Goal: Task Accomplishment & Management: Manage account settings

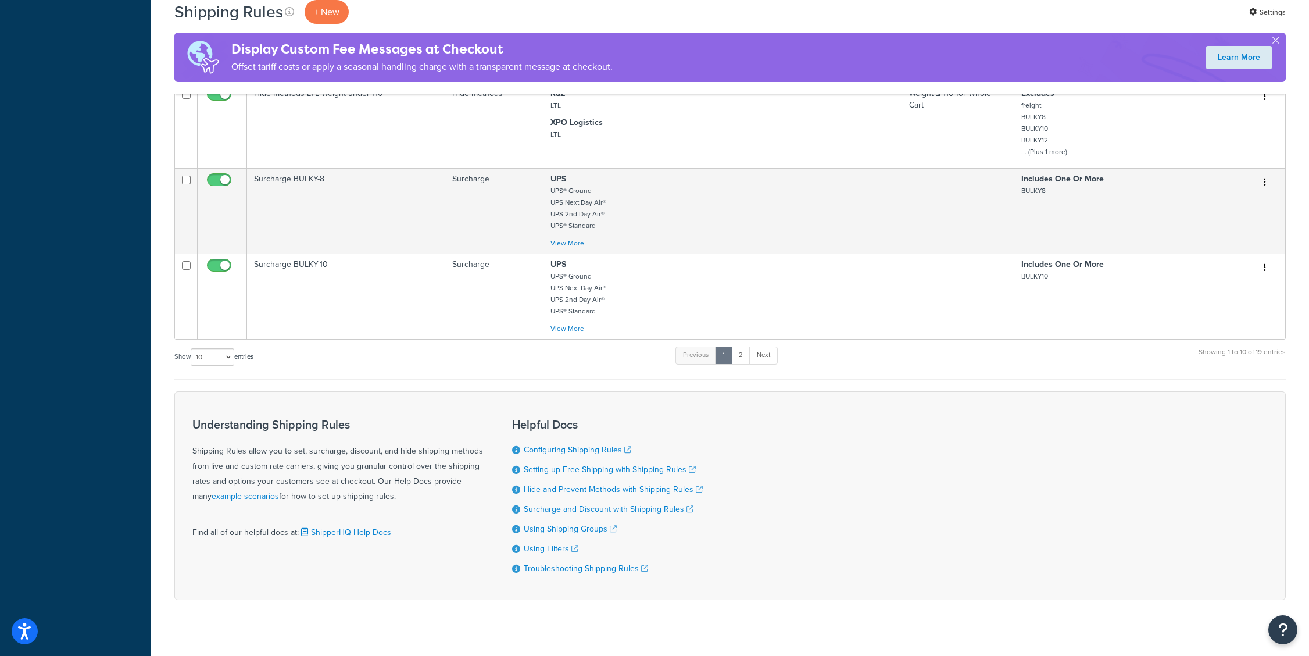
scroll to position [777, 0]
click at [743, 353] on link "2" at bounding box center [740, 354] width 19 height 17
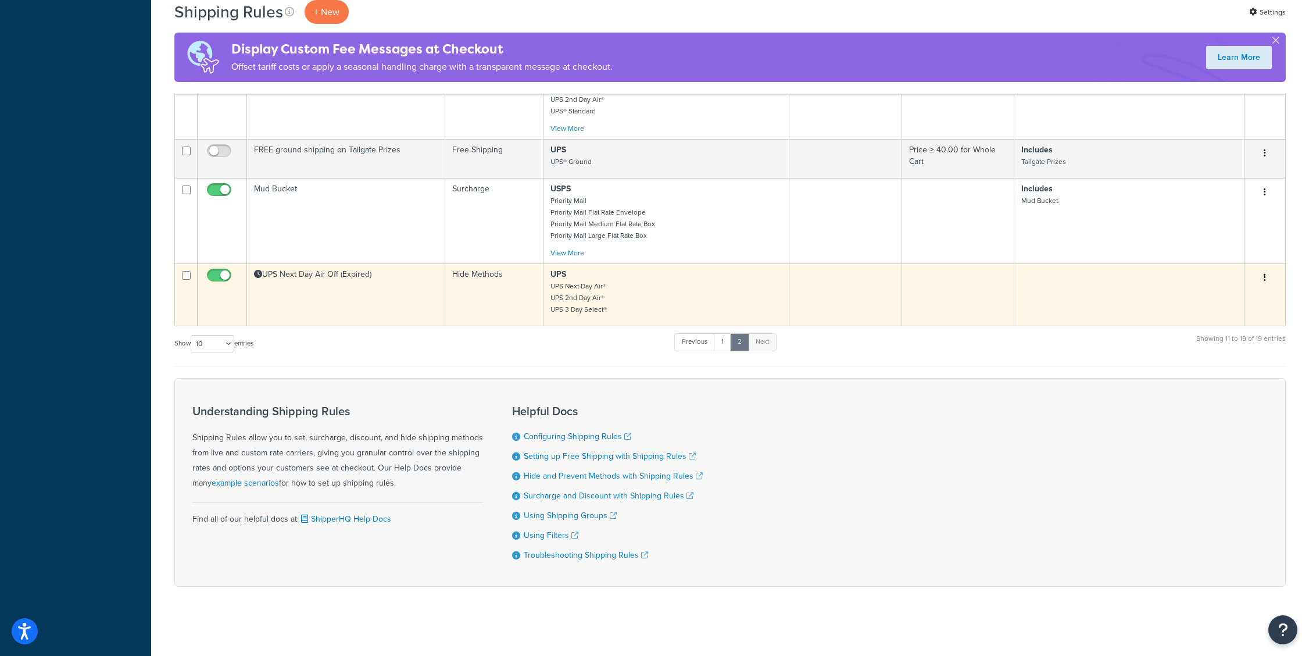
click at [386, 309] on td "UPS Next Day Air Off (Expired)" at bounding box center [346, 294] width 198 height 62
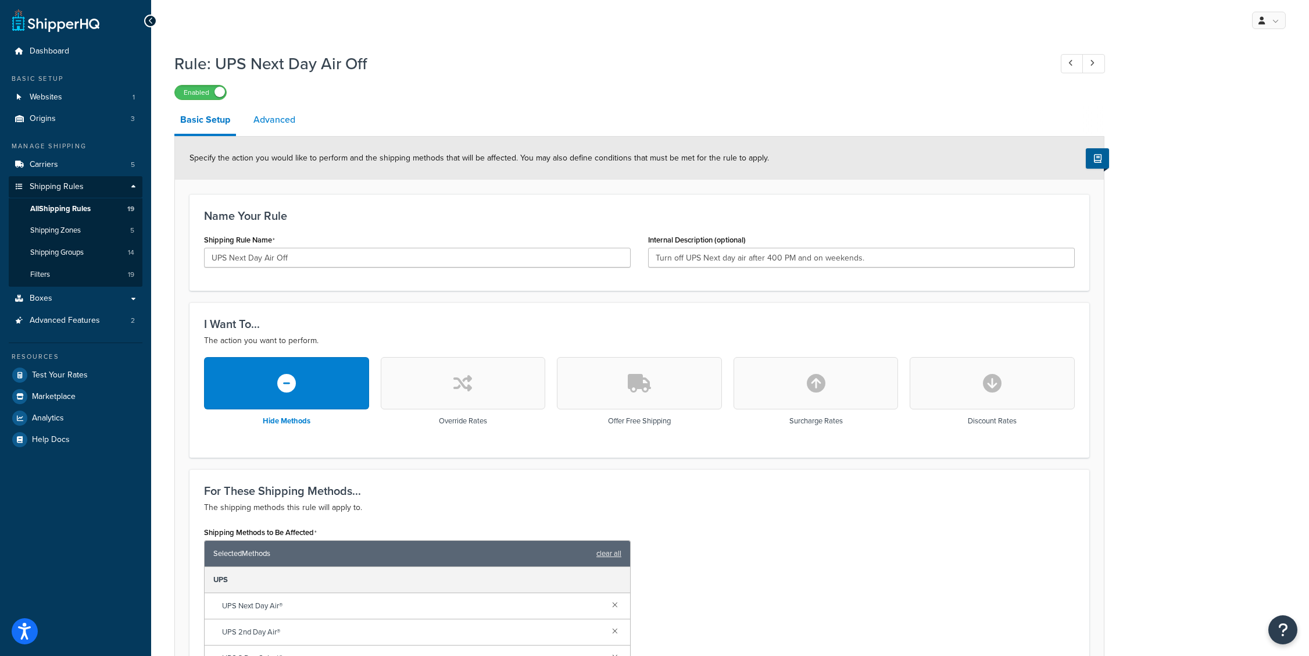
click at [275, 121] on link "Advanced" at bounding box center [274, 120] width 53 height 28
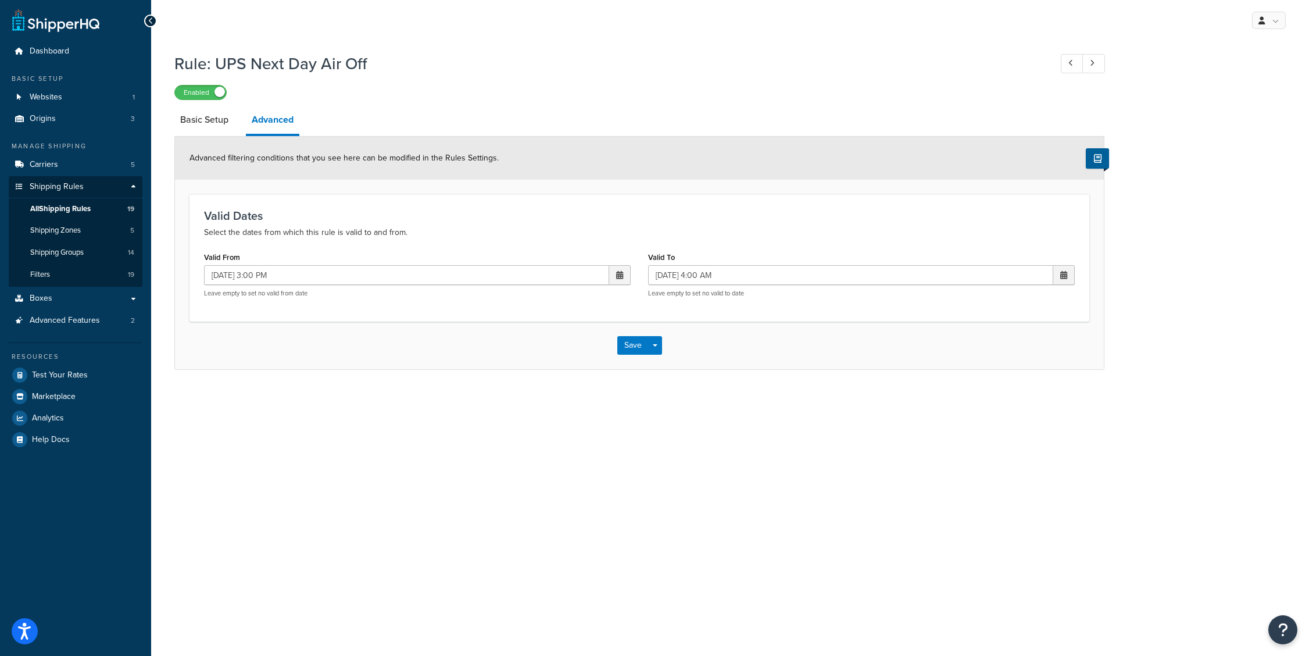
click at [616, 277] on span at bounding box center [619, 275] width 7 height 8
click at [559, 352] on td "10" at bounding box center [558, 349] width 20 height 17
type input "09/10/2025 3:00 PM"
click at [1063, 271] on span at bounding box center [1063, 275] width 7 height 8
click at [1019, 349] on td "11" at bounding box center [1022, 349] width 20 height 17
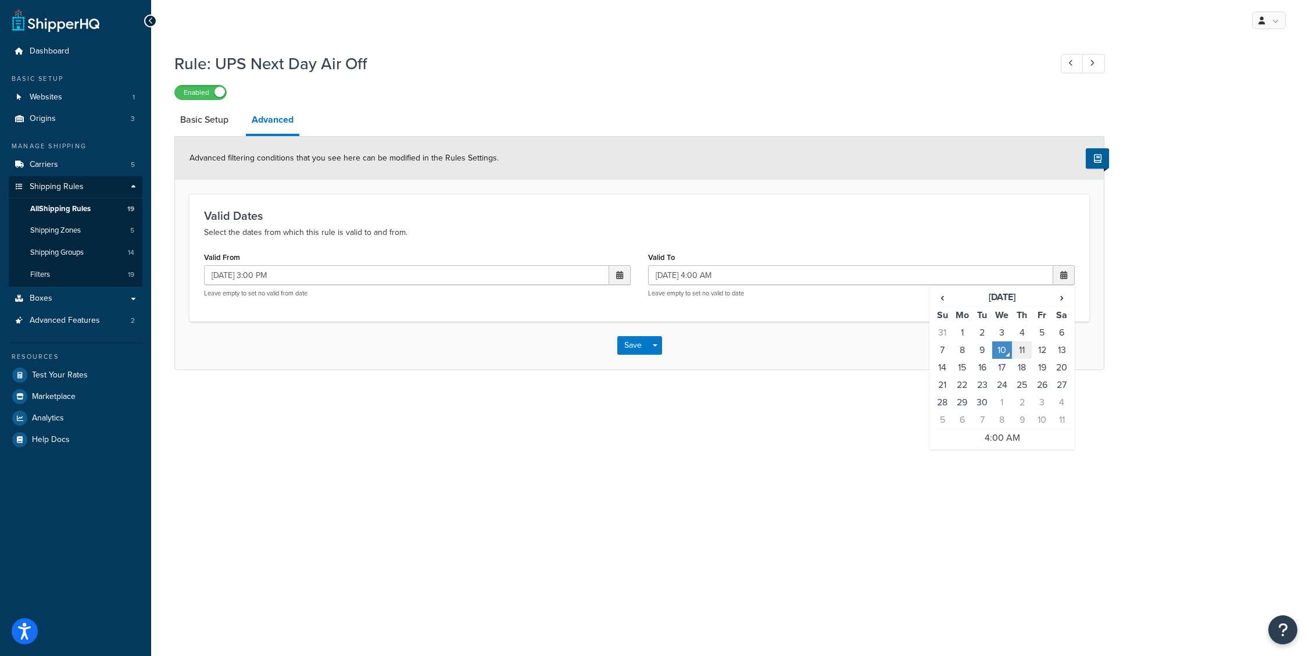
type input "09/11/2025 4:00 AM"
click at [628, 346] on button "Save" at bounding box center [632, 345] width 31 height 19
